Goal: Find specific page/section: Find specific page/section

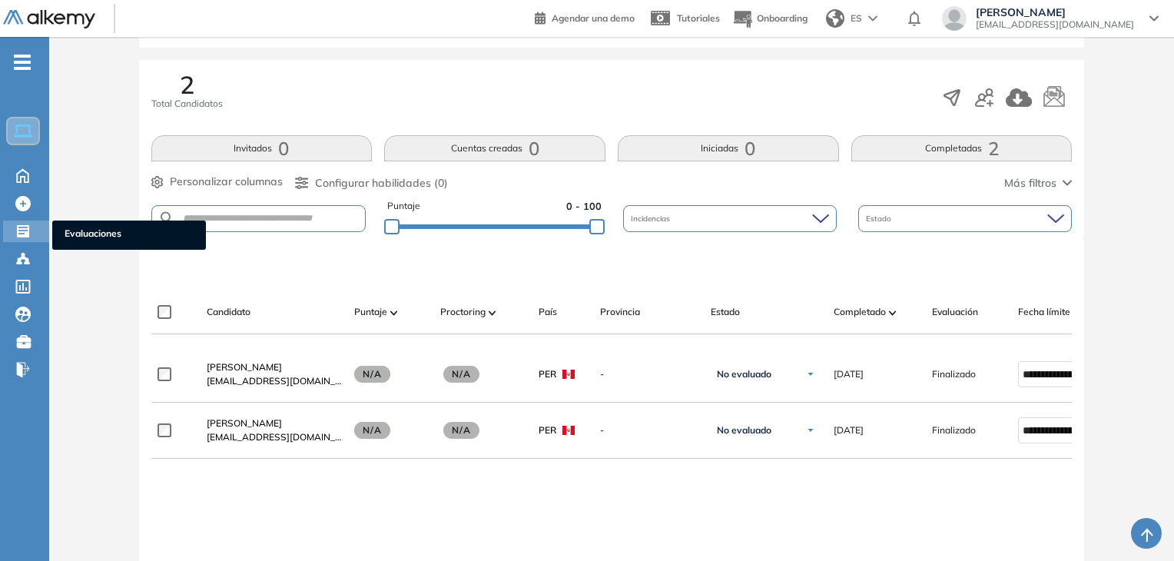
drag, startPoint x: 0, startPoint y: 0, endPoint x: 19, endPoint y: 225, distance: 225.9
click at [19, 225] on icon at bounding box center [23, 231] width 12 height 12
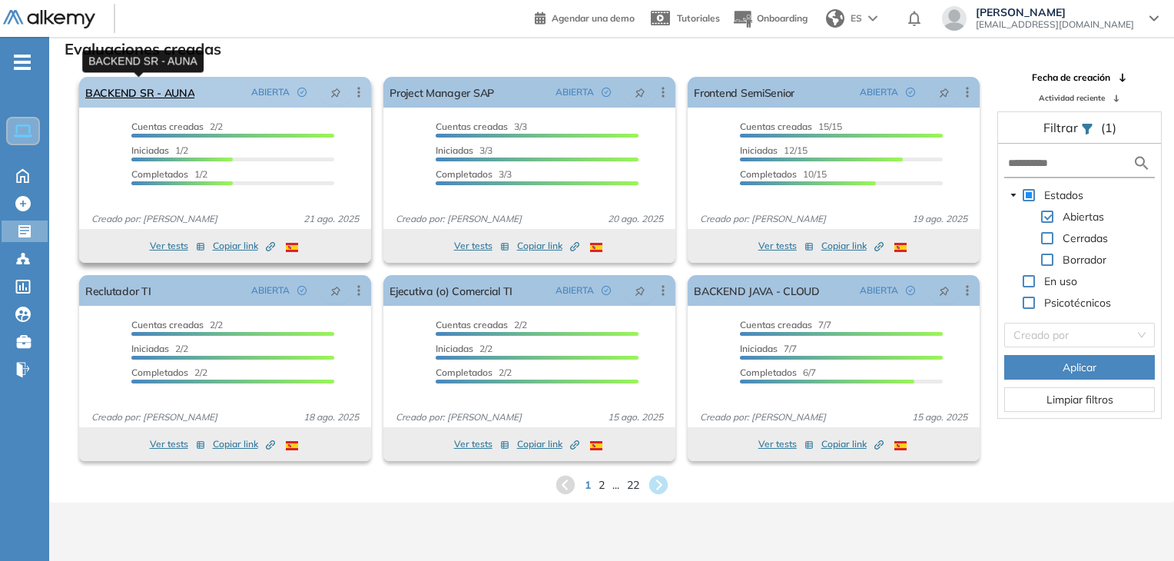
click at [169, 91] on link "BACKEND SR - AUNA" at bounding box center [139, 92] width 109 height 31
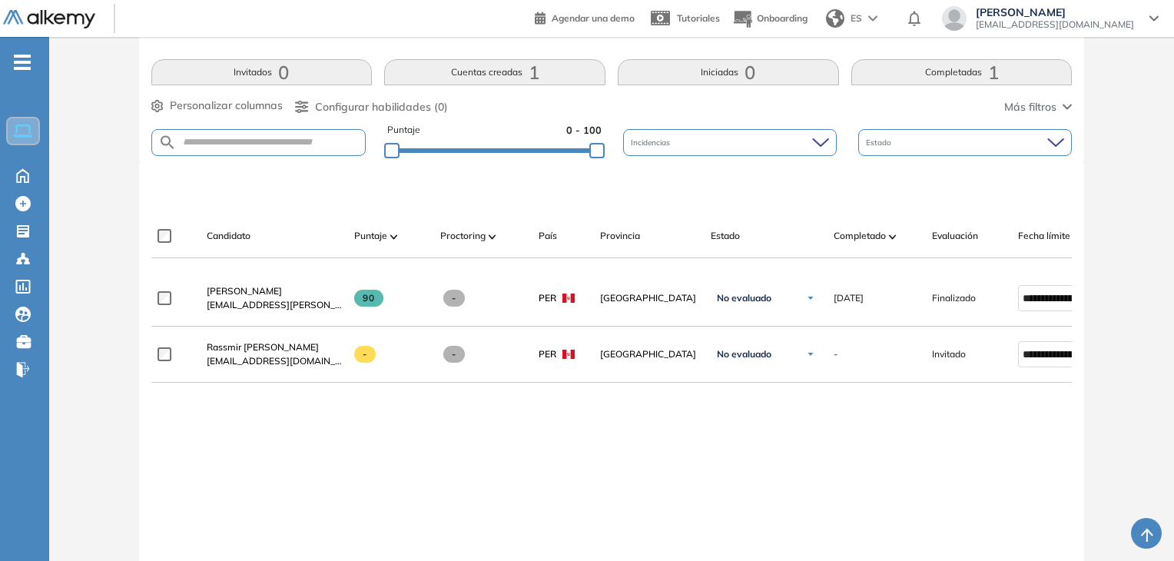
scroll to position [307, 0]
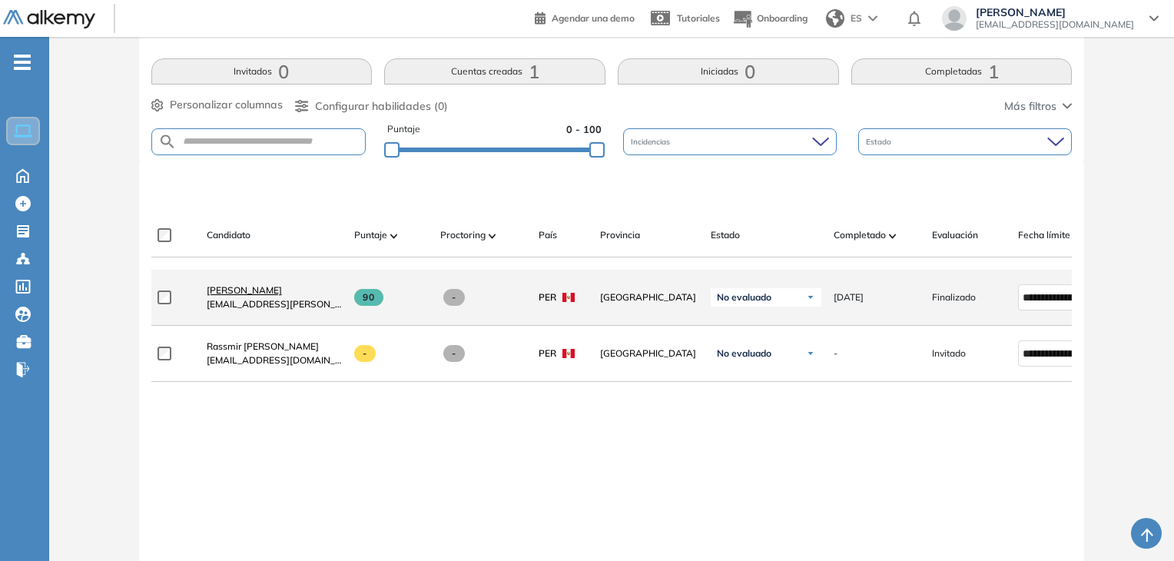
click at [253, 297] on link "[PERSON_NAME]" at bounding box center [274, 290] width 135 height 14
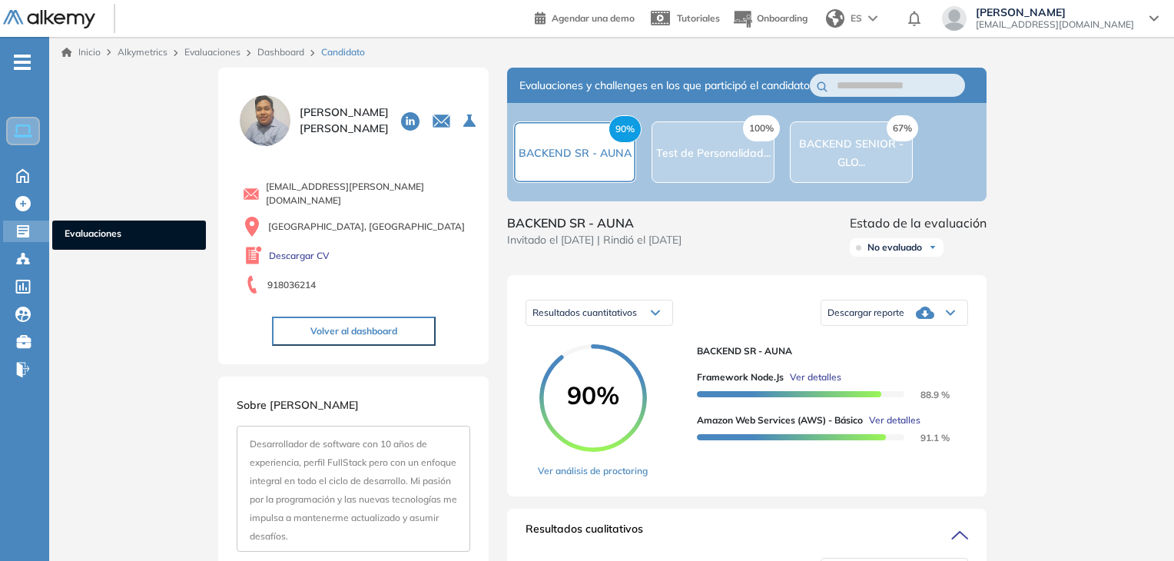
click at [25, 236] on icon at bounding box center [23, 231] width 12 height 12
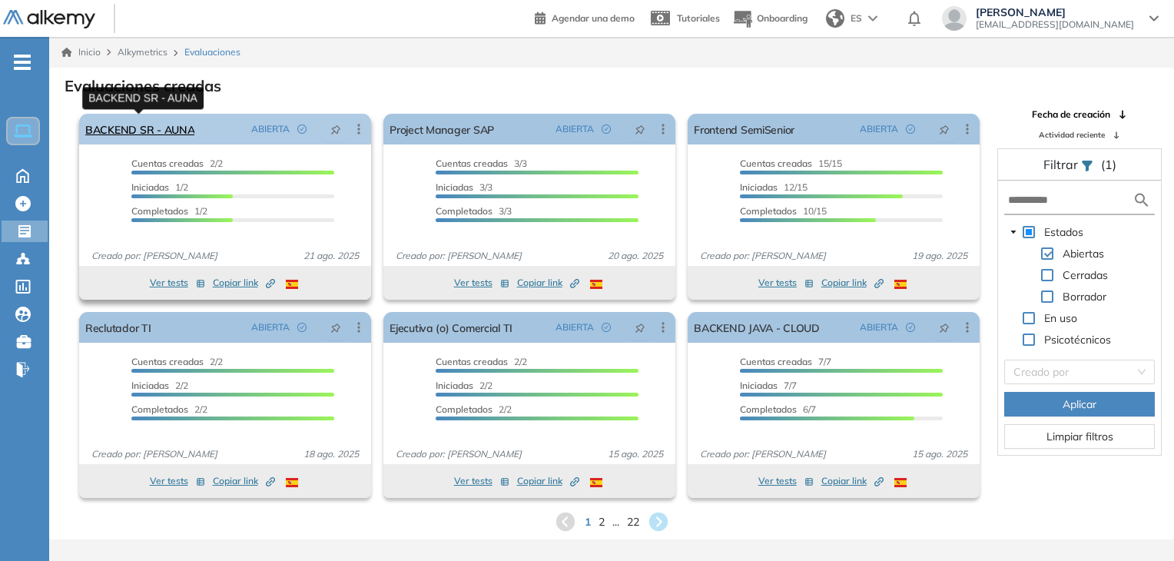
click at [153, 128] on link "BACKEND SR - AUNA" at bounding box center [139, 129] width 109 height 31
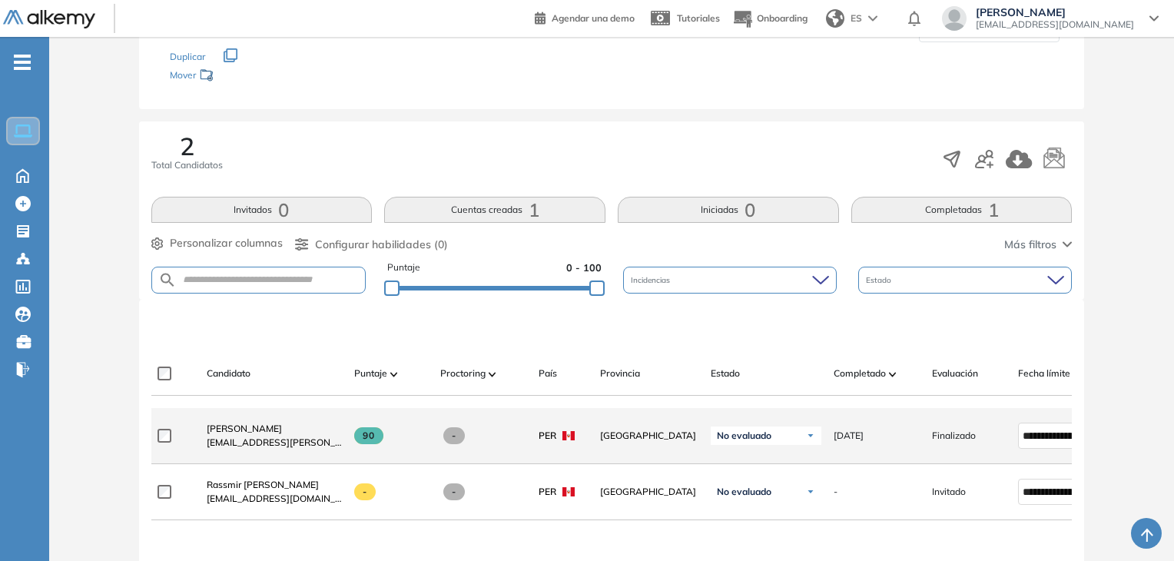
scroll to position [154, 0]
